Goal: Information Seeking & Learning: Find specific fact

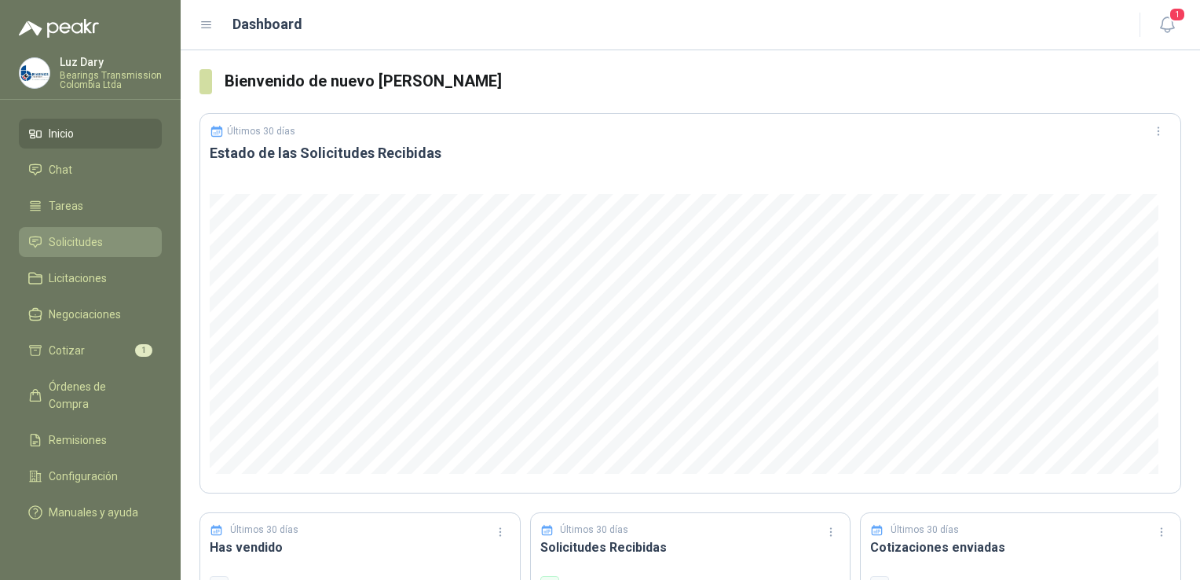
click at [65, 248] on span "Solicitudes" at bounding box center [76, 241] width 54 height 17
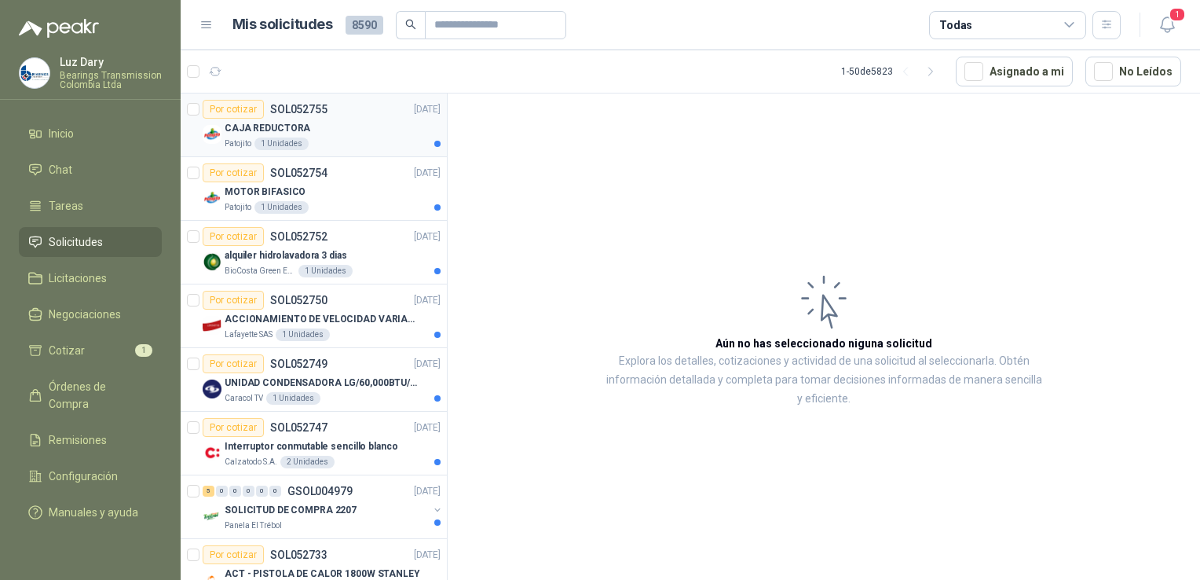
click at [277, 126] on p "CAJA REDUCTORA" at bounding box center [268, 128] width 86 height 15
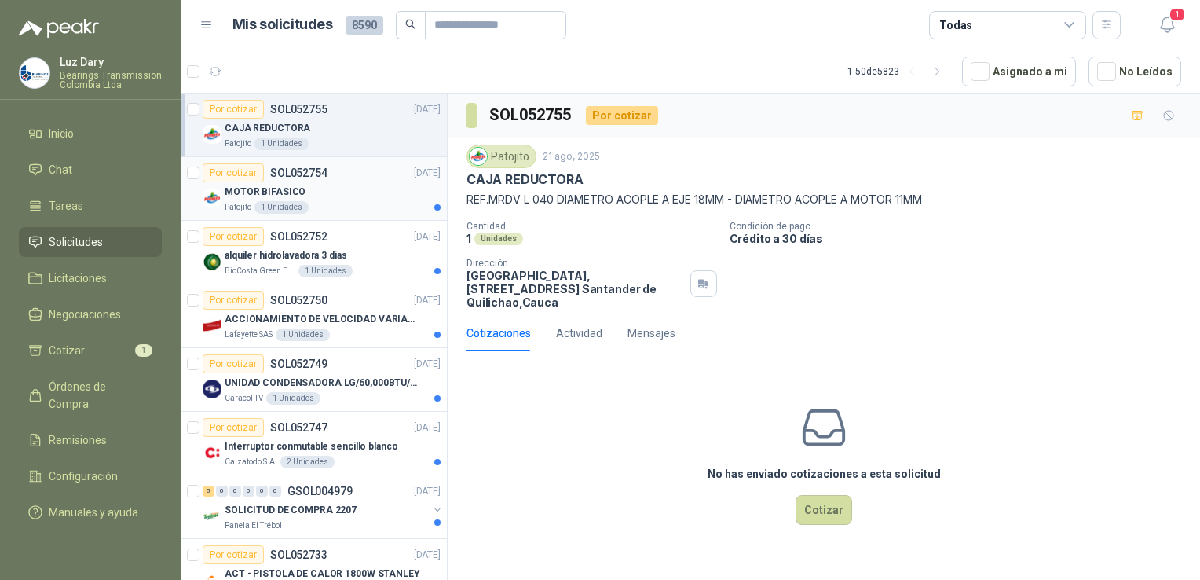
click at [273, 204] on div "1 Unidades" at bounding box center [282, 207] width 54 height 13
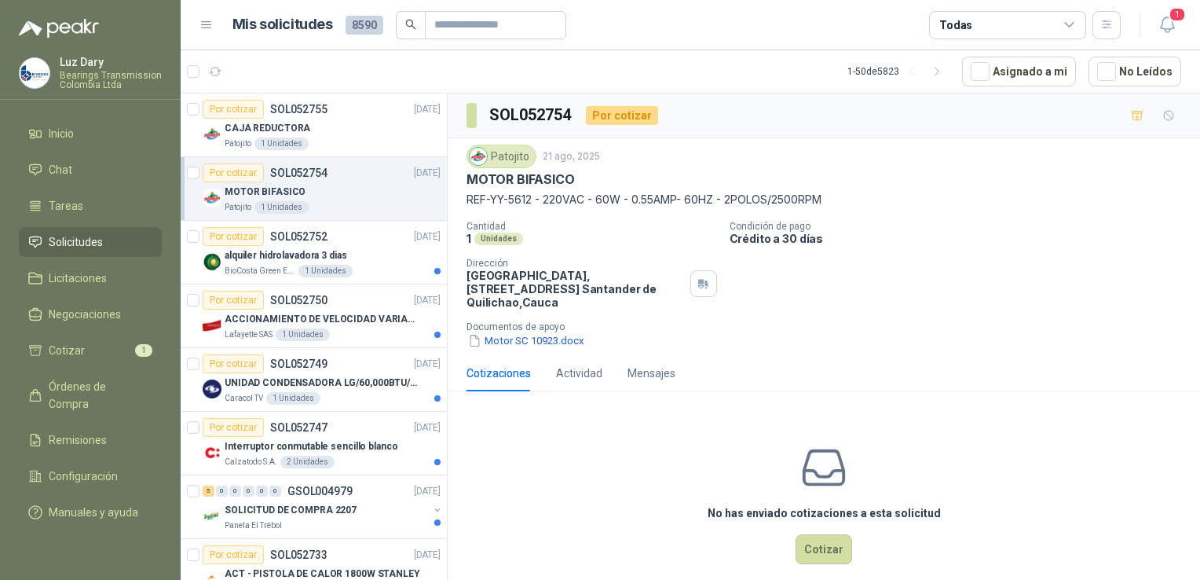
drag, startPoint x: 465, startPoint y: 198, endPoint x: 836, endPoint y: 203, distance: 370.8
click at [836, 203] on div "Patojito [DATE] MOTOR BIFASICO REF-YY-5612 - 220VAC - 60W - 0.55AMP- 60HZ - 2PO…" at bounding box center [824, 246] width 753 height 217
copy p "REF-YY-5612 - 220VAC - 60W - 0.55AMP- 60HZ - 2POLOS/2500RPM"
